Goal: Communication & Community: Answer question/provide support

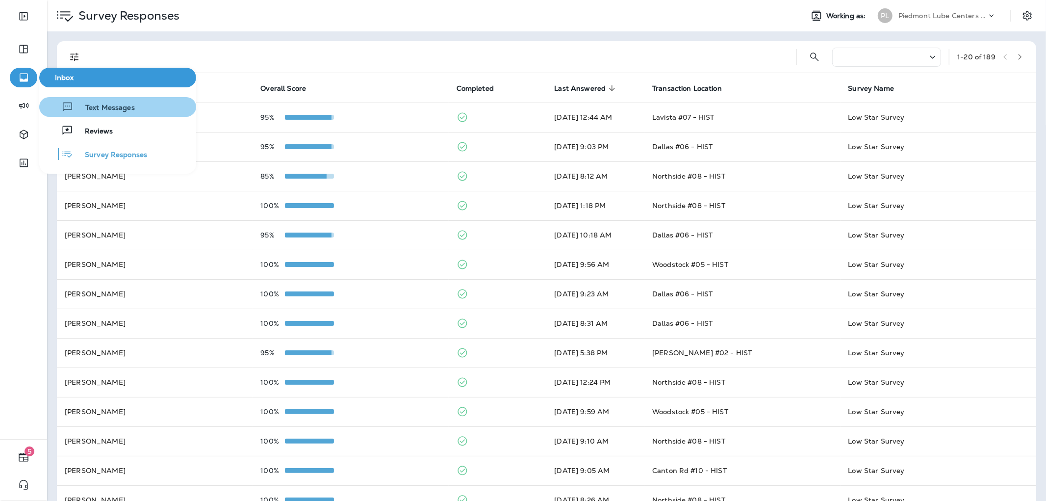
click at [121, 110] on span "Text Messages" at bounding box center [104, 108] width 61 height 9
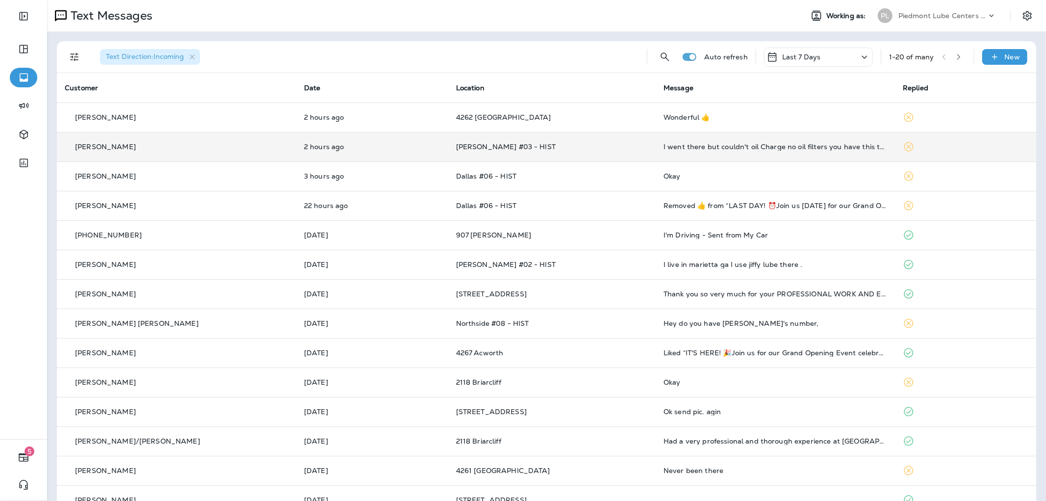
click at [754, 138] on td "I went there but couldn't oil Charge no oil filters you have this text this if …" at bounding box center [775, 146] width 239 height 29
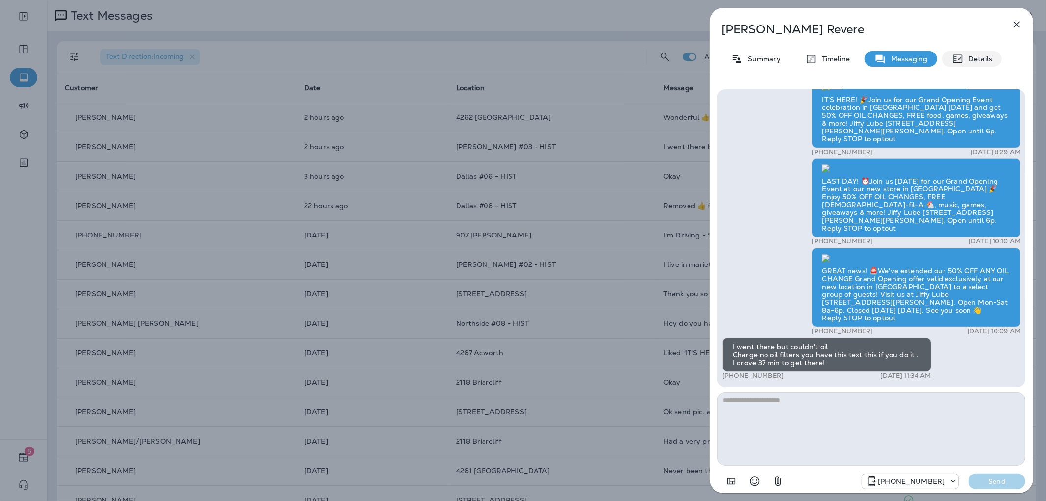
click at [968, 61] on p "Details" at bounding box center [978, 59] width 28 height 8
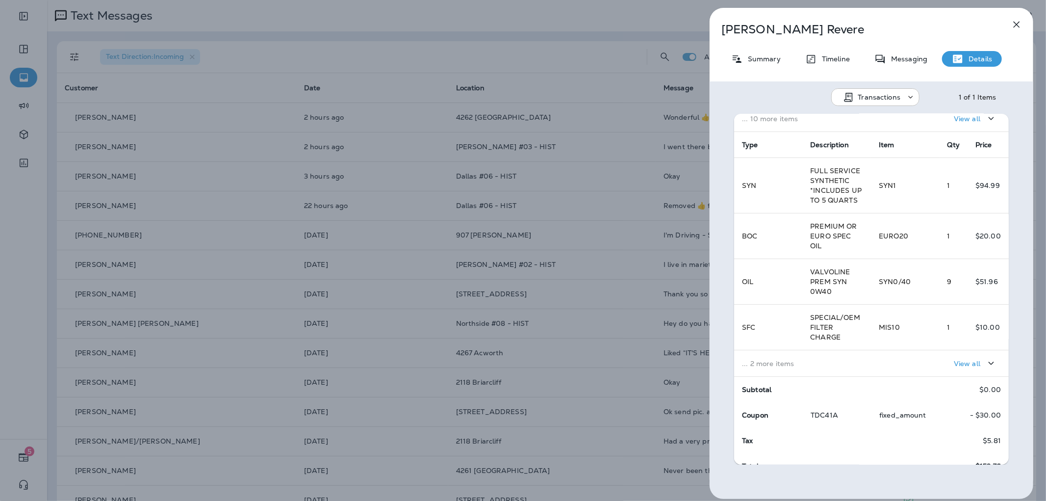
scroll to position [164, 0]
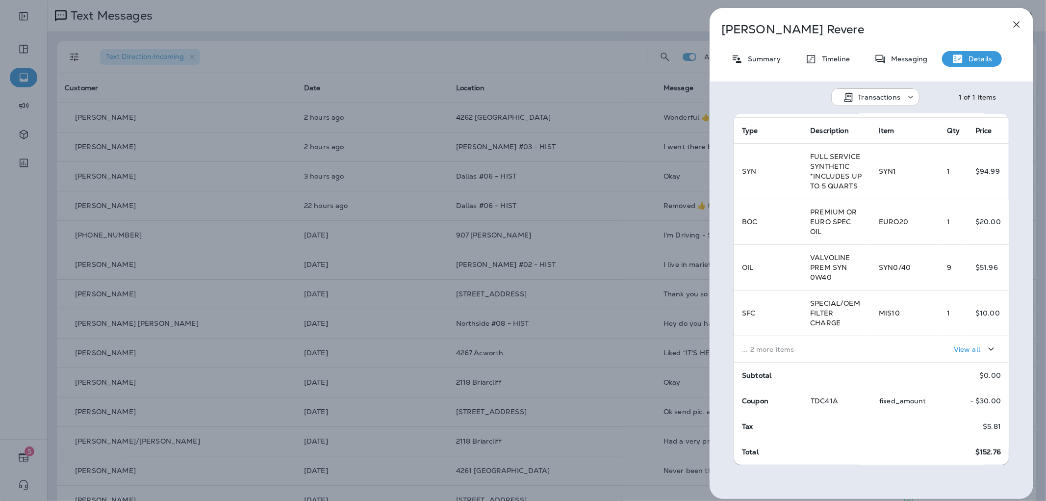
click at [959, 345] on p "View all" at bounding box center [967, 349] width 26 height 8
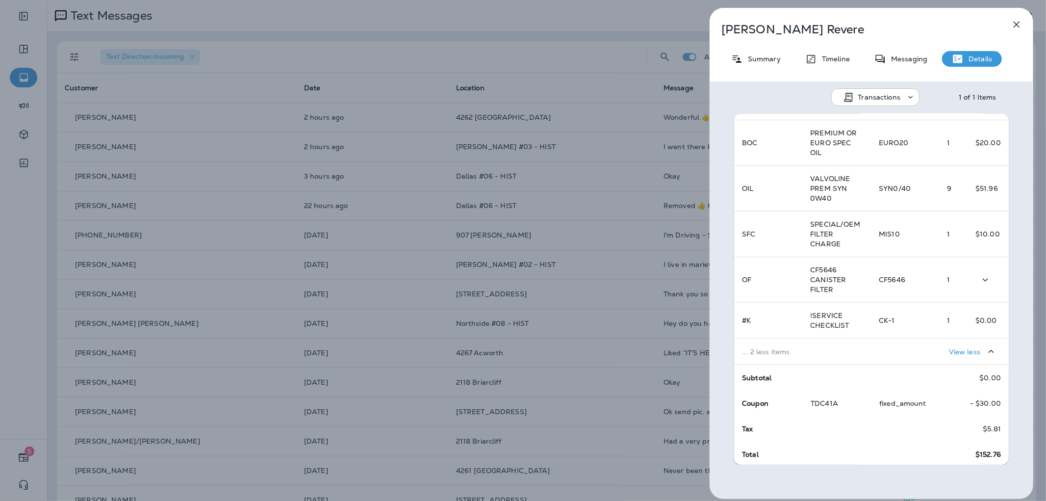
scroll to position [245, 0]
